Goal: Task Accomplishment & Management: Use online tool/utility

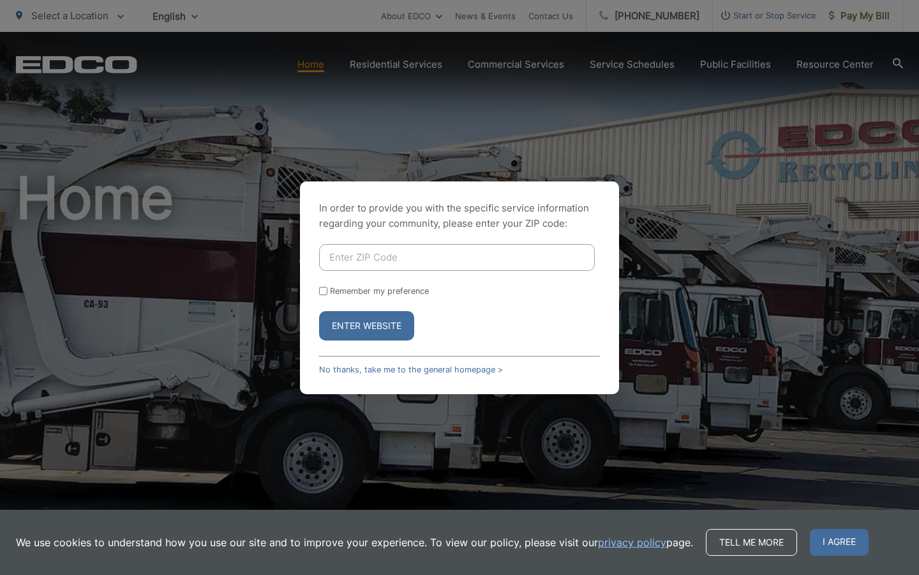
click at [506, 259] on input "Enter ZIP Code" at bounding box center [457, 257] width 276 height 27
type input "92020"
click at [319, 311] on button "Enter Website" at bounding box center [366, 325] width 95 height 29
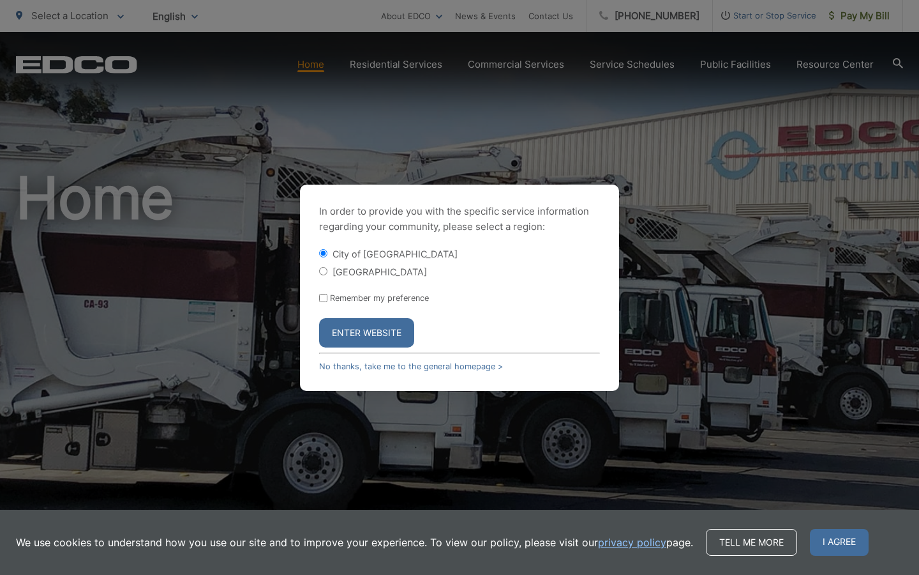
click at [344, 334] on button "Enter Website" at bounding box center [366, 332] width 95 height 29
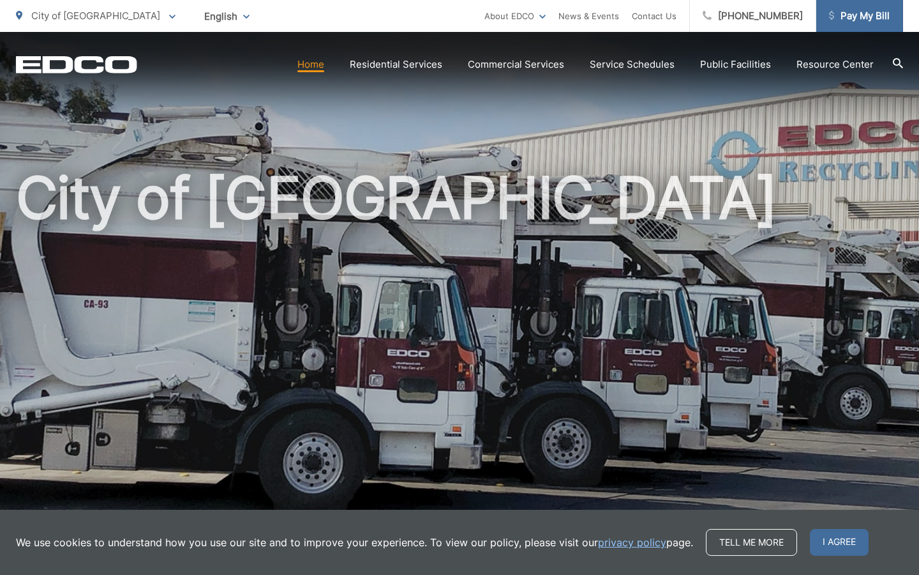
click at [868, 24] on link "Pay My Bill" at bounding box center [860, 16] width 87 height 32
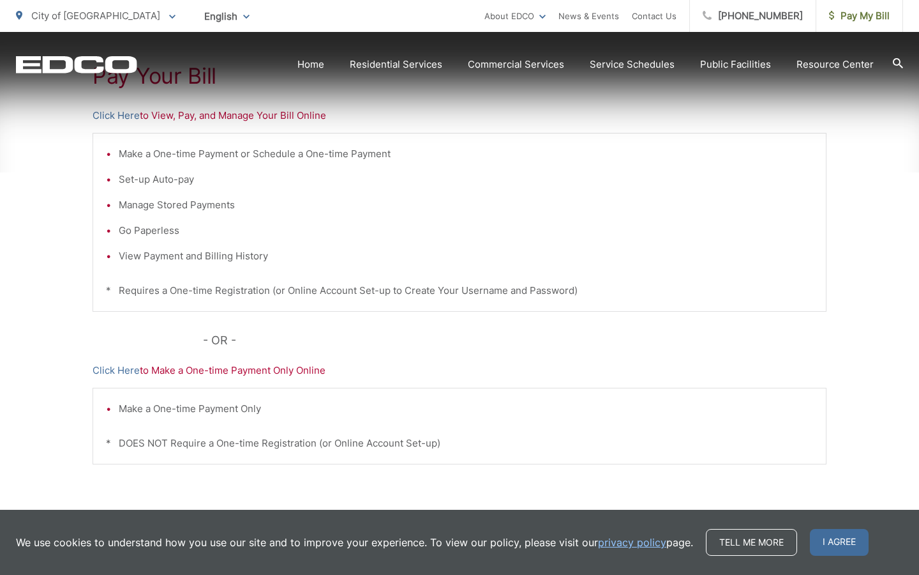
scroll to position [273, 0]
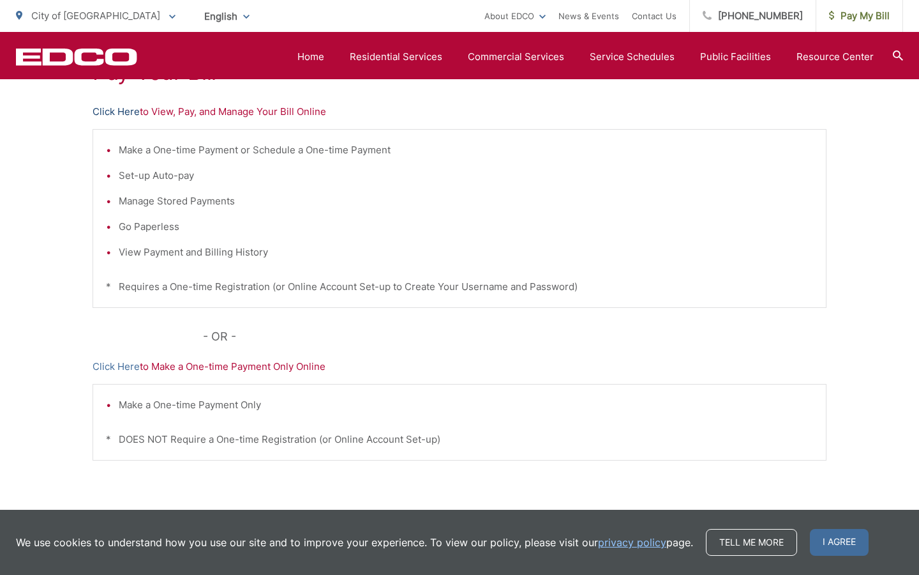
click at [130, 107] on link "Click Here" at bounding box center [116, 111] width 47 height 15
